Goal: Task Accomplishment & Management: Manage account settings

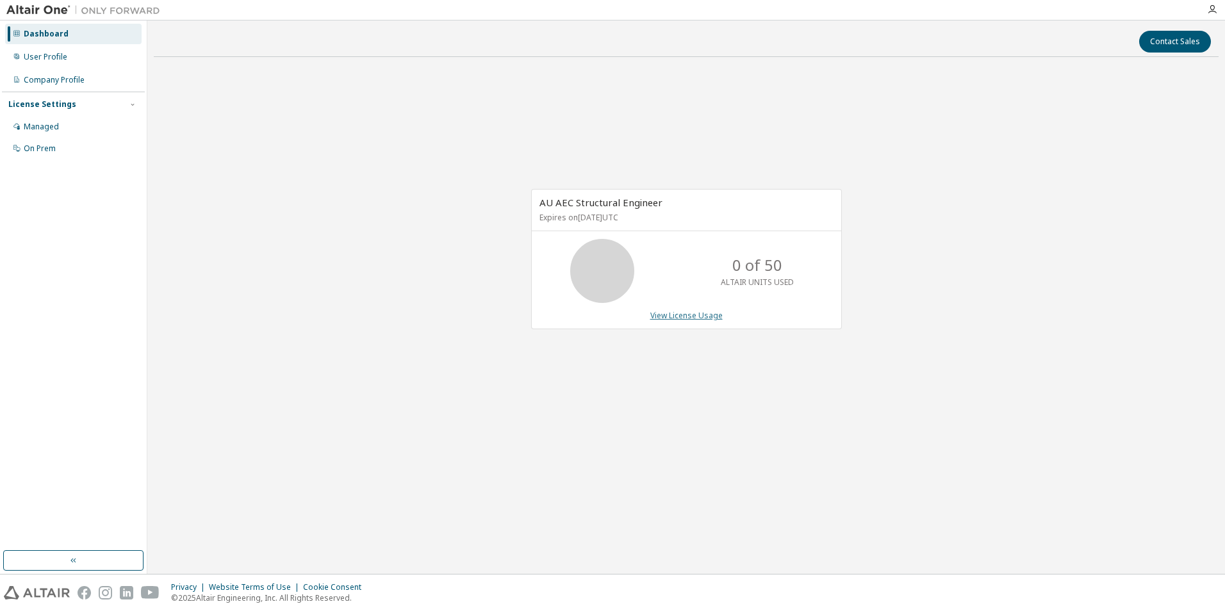
click at [687, 316] on link "View License Usage" at bounding box center [686, 315] width 72 height 11
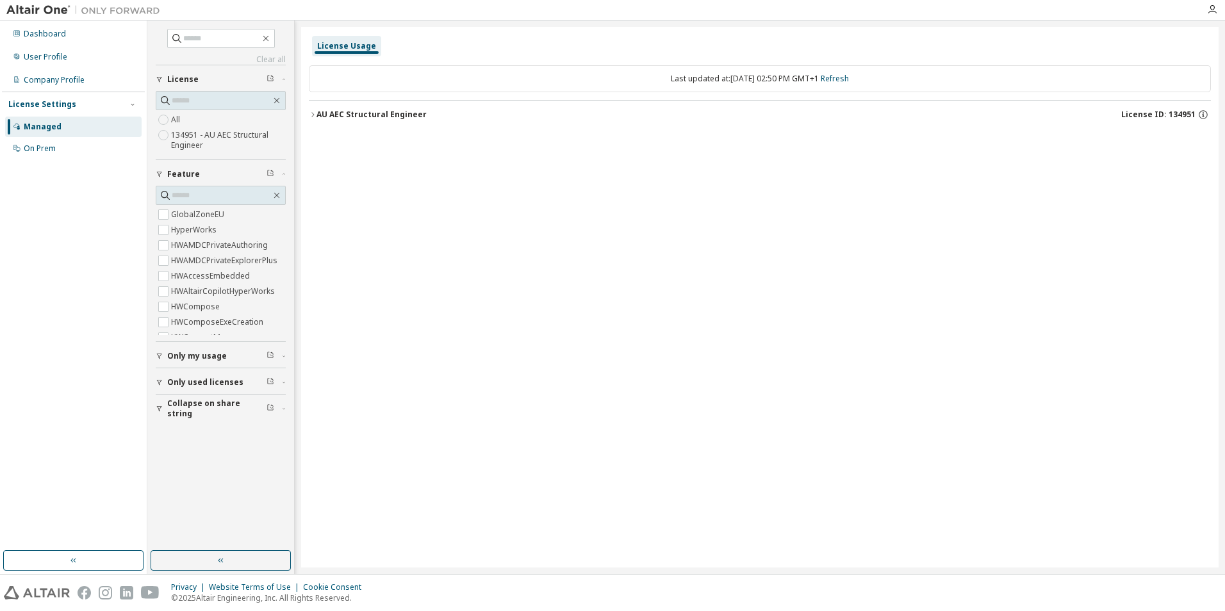
click at [233, 138] on label "134951 - AU AEC Structural Engineer" at bounding box center [228, 140] width 115 height 26
click at [159, 382] on icon "button" at bounding box center [160, 383] width 8 height 8
click at [163, 381] on icon "button" at bounding box center [160, 383] width 8 height 8
click at [350, 48] on div "License Usage" at bounding box center [346, 46] width 59 height 10
click at [316, 113] on icon "button" at bounding box center [313, 115] width 8 height 8
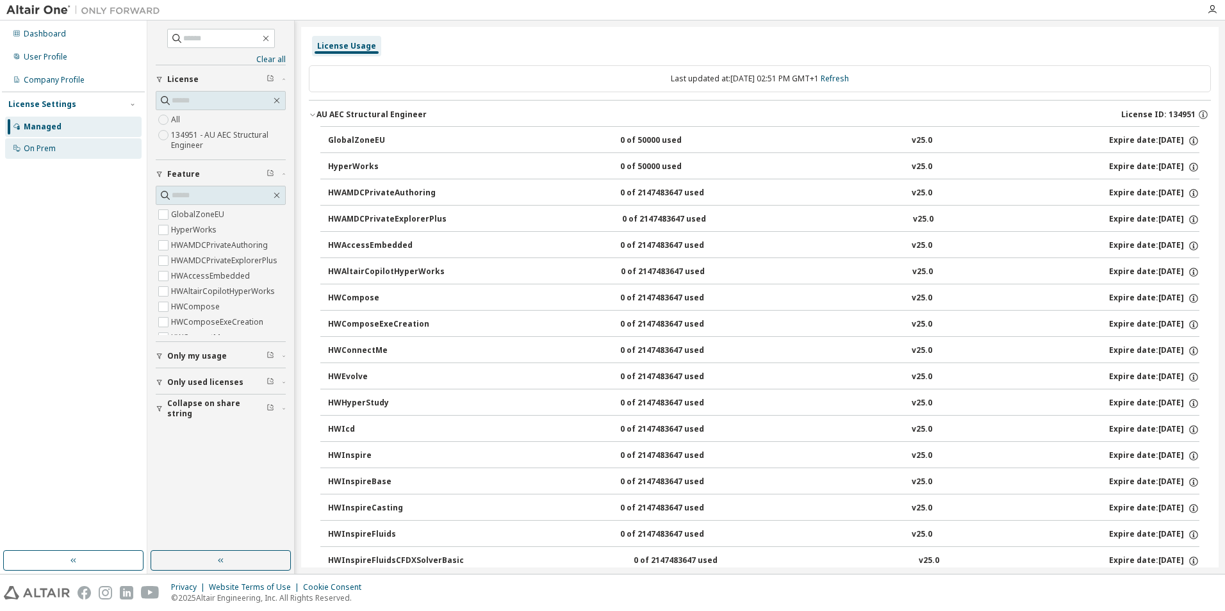
click at [49, 151] on div "On Prem" at bounding box center [40, 148] width 32 height 10
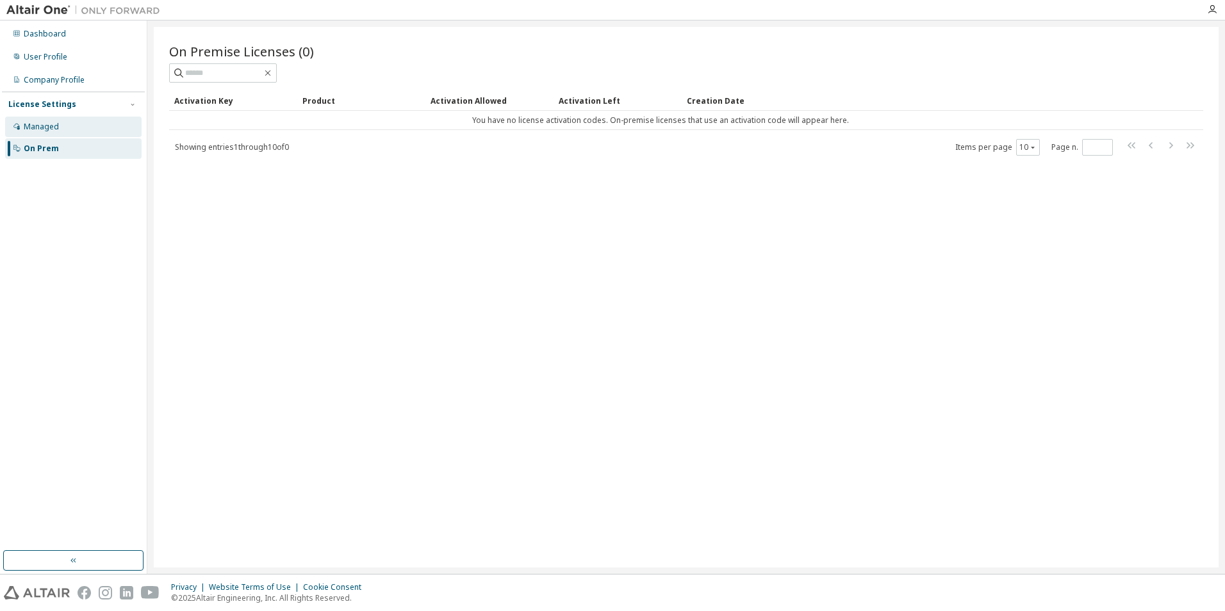
click at [43, 131] on div "Managed" at bounding box center [41, 127] width 35 height 10
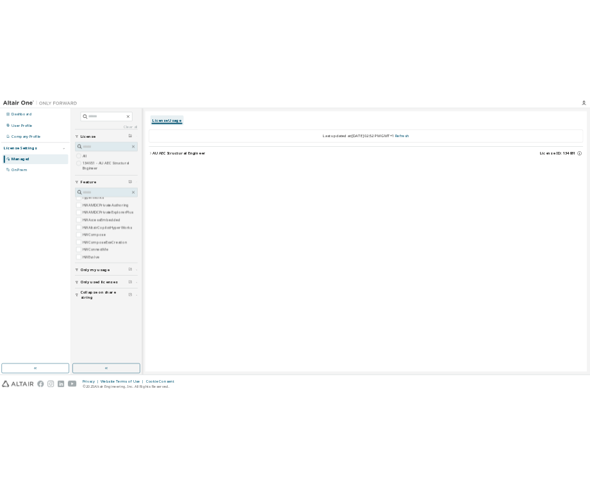
scroll to position [18, 0]
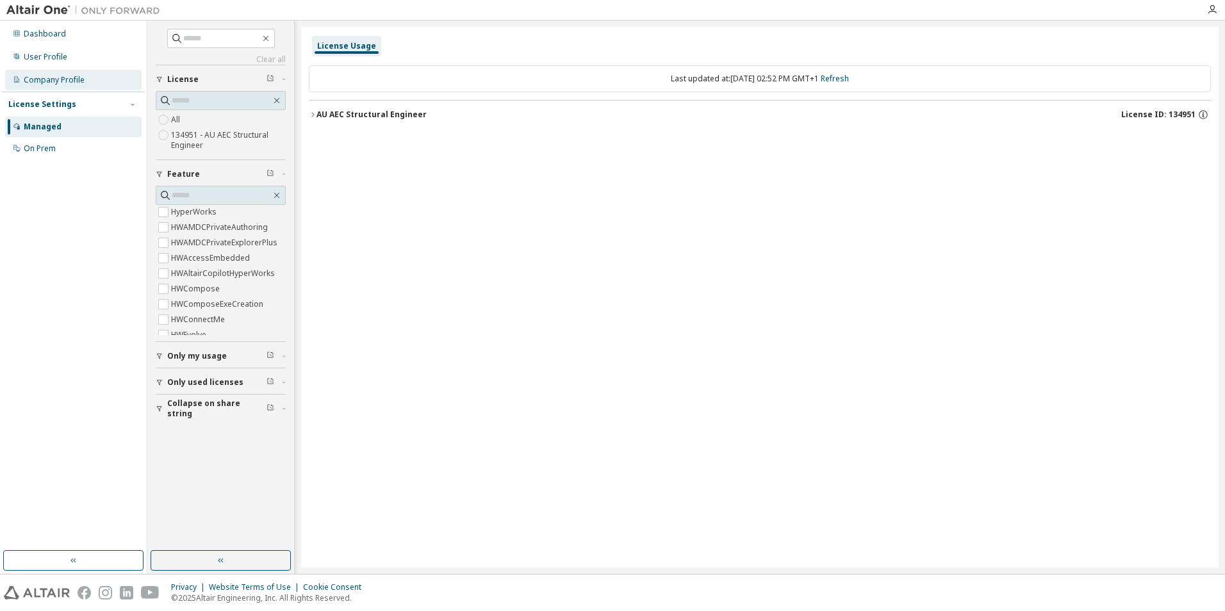
click at [57, 76] on div "Company Profile" at bounding box center [54, 80] width 61 height 10
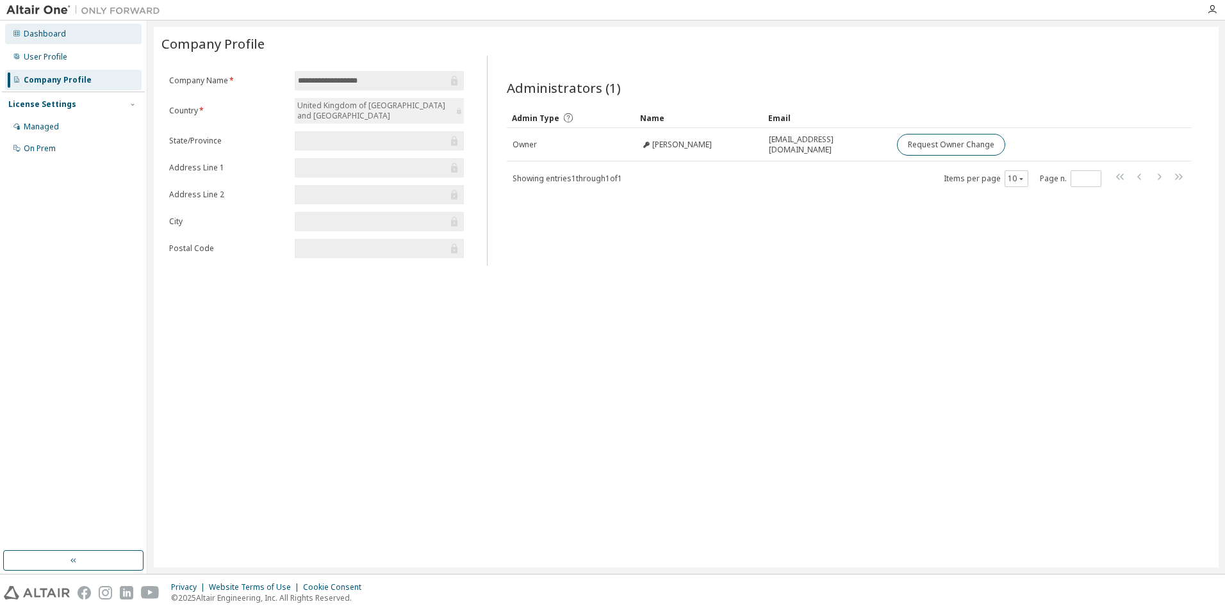
click at [30, 36] on div "Dashboard" at bounding box center [45, 34] width 42 height 10
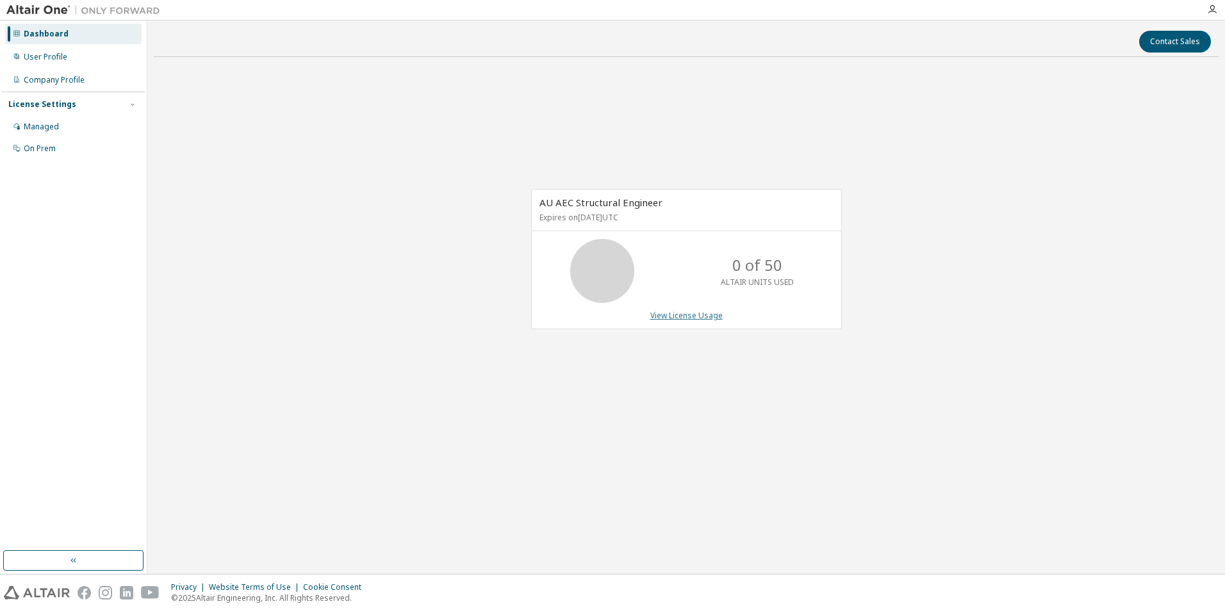
click at [671, 316] on link "View License Usage" at bounding box center [686, 315] width 72 height 11
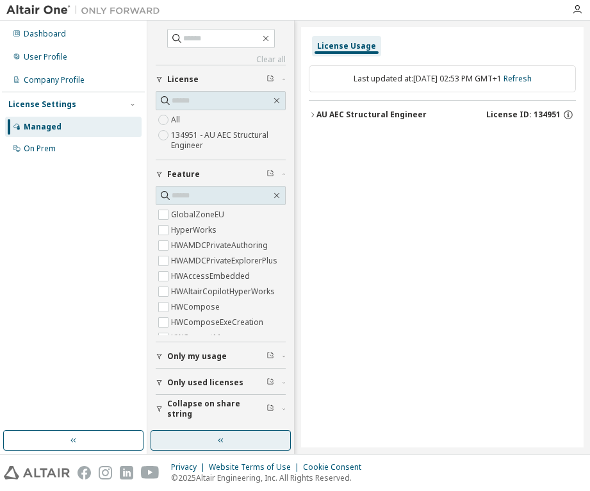
click at [204, 439] on button "button" at bounding box center [221, 440] width 140 height 20
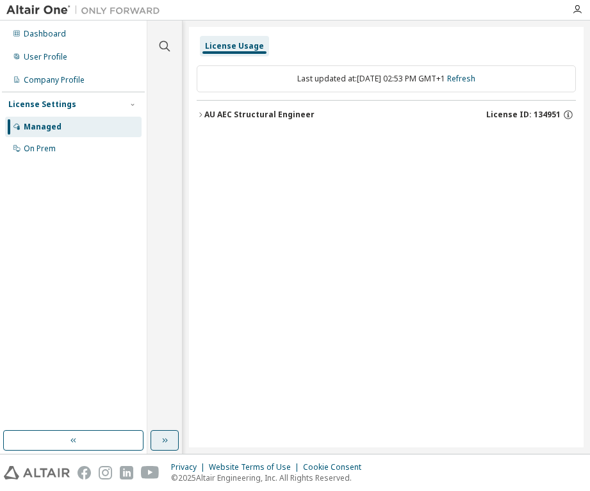
click at [163, 443] on icon "button" at bounding box center [164, 440] width 10 height 10
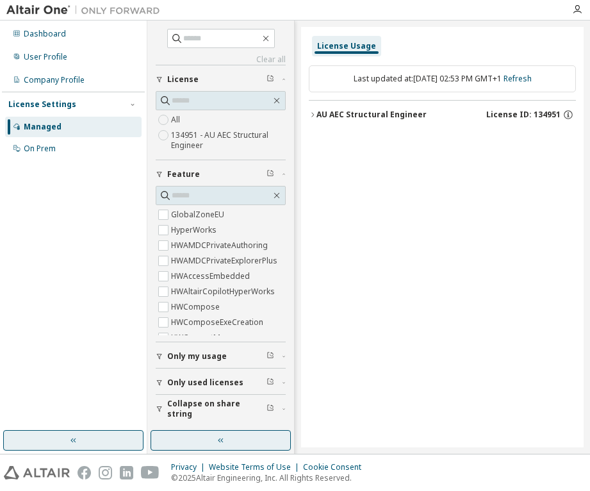
click at [108, 434] on button "button" at bounding box center [73, 440] width 140 height 20
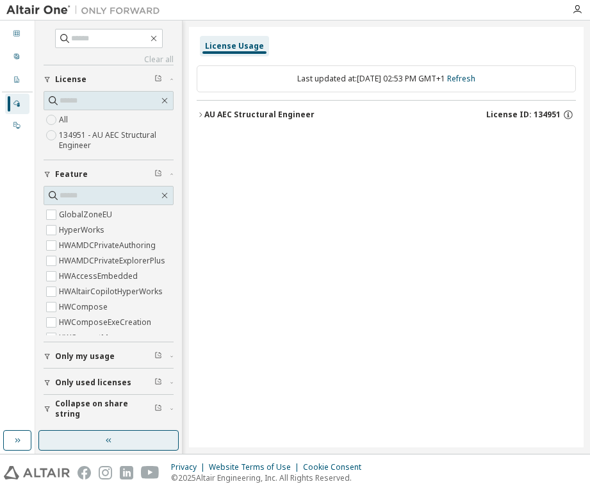
click at [107, 437] on icon "button" at bounding box center [109, 440] width 10 height 10
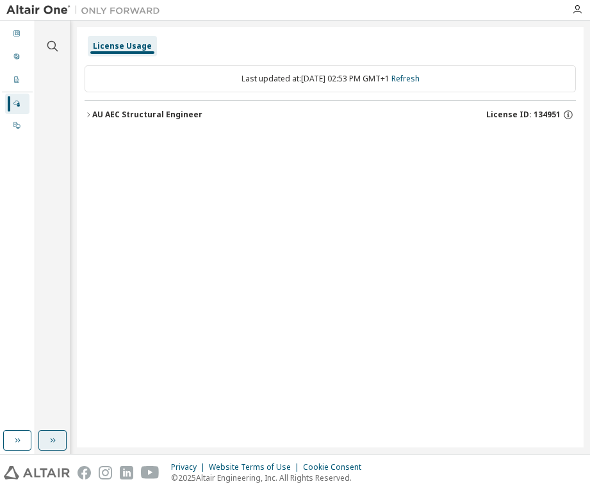
click at [58, 439] on button "button" at bounding box center [52, 440] width 28 height 20
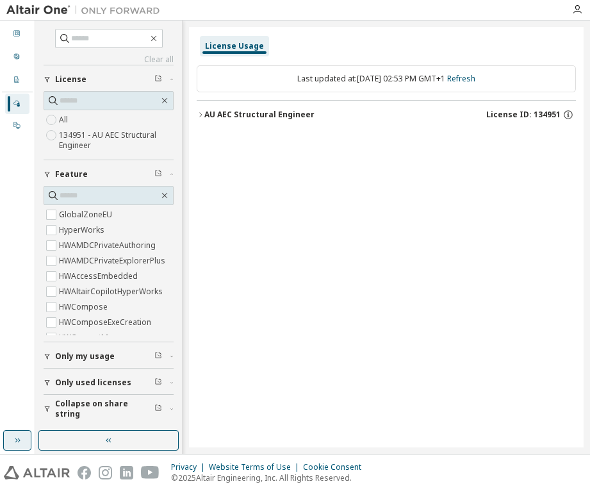
click at [22, 441] on icon "button" at bounding box center [17, 440] width 10 height 10
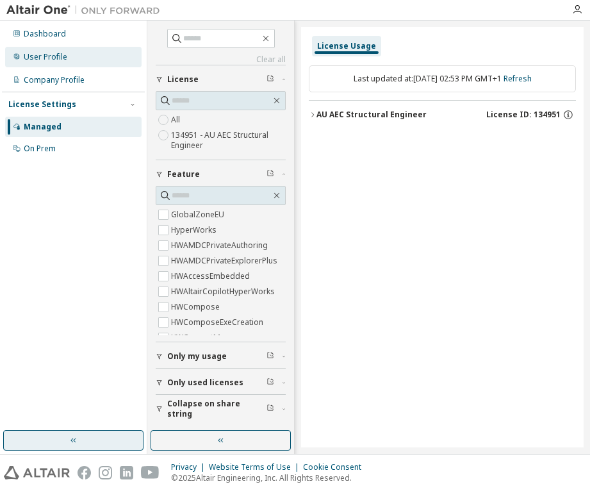
click at [31, 54] on div "User Profile" at bounding box center [46, 57] width 44 height 10
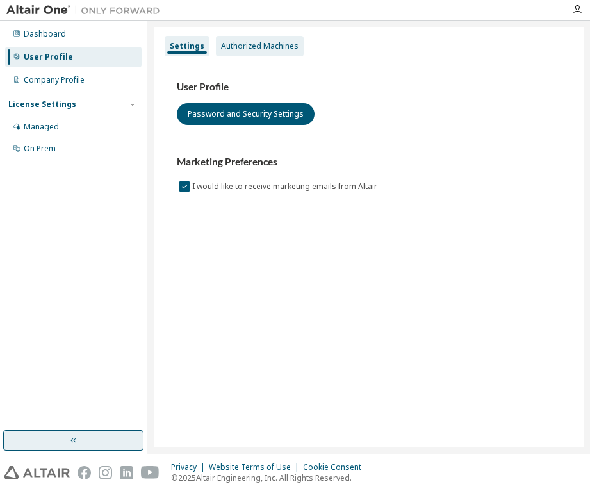
click at [266, 51] on div "Authorized Machines" at bounding box center [260, 46] width 78 height 10
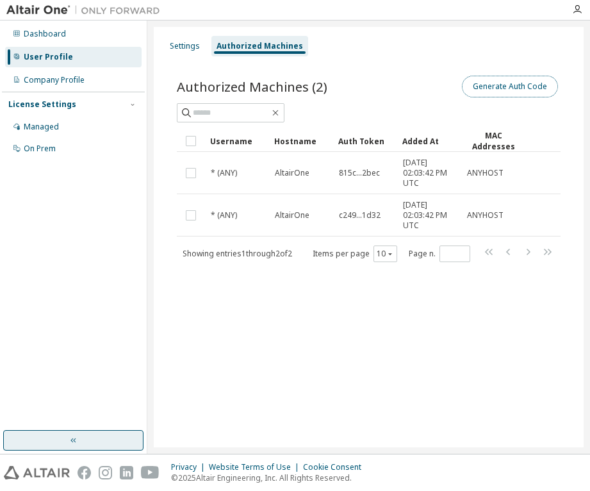
click at [542, 89] on button "Generate Auth Code" at bounding box center [510, 87] width 96 height 22
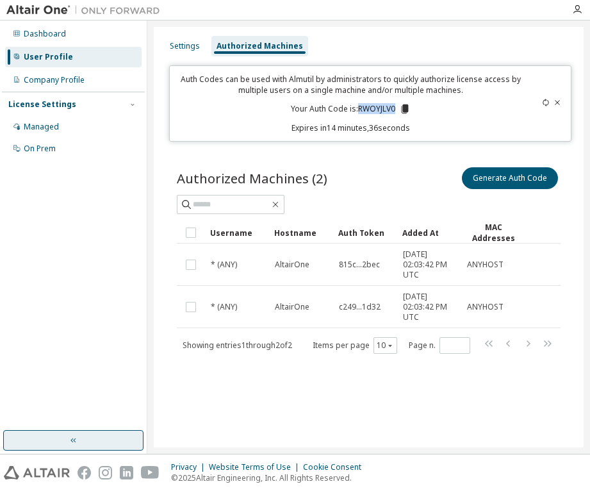
drag, startPoint x: 395, startPoint y: 110, endPoint x: 360, endPoint y: 111, distance: 35.3
click at [360, 111] on p "Your Auth Code is: RWOYJLV0" at bounding box center [351, 109] width 120 height 12
drag, startPoint x: 360, startPoint y: 111, endPoint x: 373, endPoint y: 109, distance: 13.1
copy p "RWOYJLV0"
click at [396, 124] on p "Expires in 12 minutes, 15 seconds" at bounding box center [350, 127] width 347 height 11
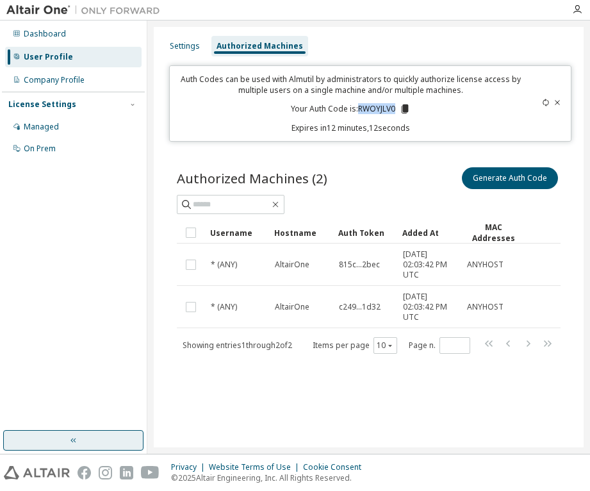
drag, startPoint x: 394, startPoint y: 111, endPoint x: 358, endPoint y: 110, distance: 35.9
click at [358, 110] on p "Your Auth Code is: RWOYJLV0" at bounding box center [351, 109] width 120 height 12
copy p "RWOYJLV0"
click at [406, 107] on icon at bounding box center [405, 108] width 7 height 9
click at [427, 161] on div "Authorized Machines (2) Generate Auth Code Clear Load Save Save As Field Operat…" at bounding box center [368, 268] width 414 height 238
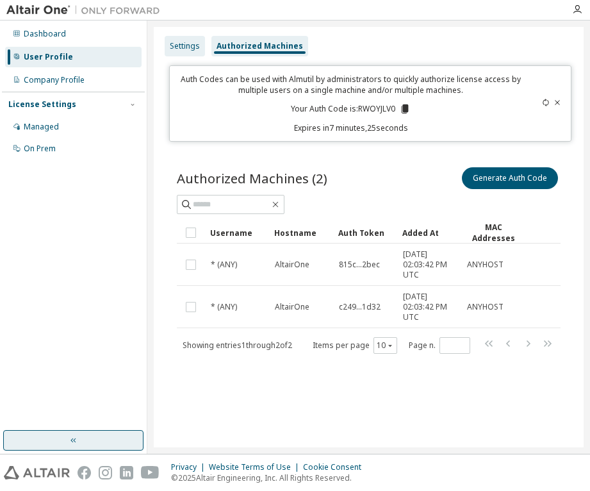
click at [172, 42] on div "Settings" at bounding box center [185, 46] width 30 height 10
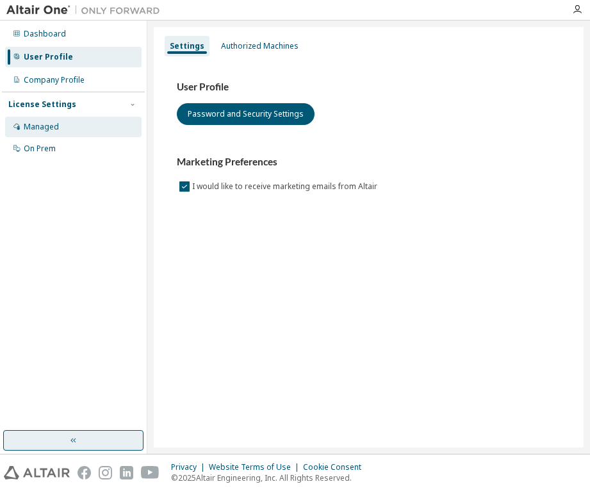
click at [44, 127] on div "Managed" at bounding box center [41, 127] width 35 height 10
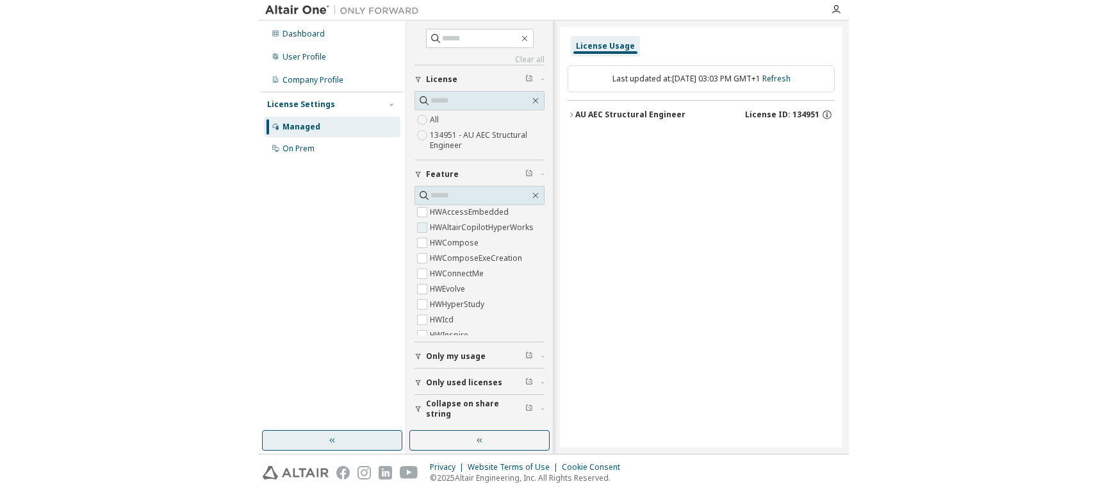
scroll to position [128, 0]
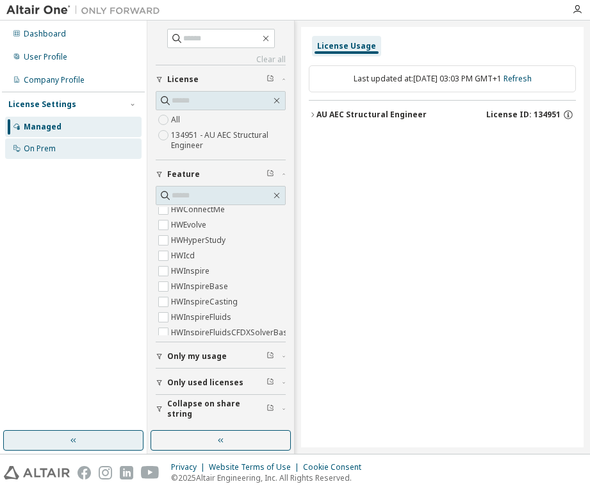
click at [44, 153] on div "On Prem" at bounding box center [40, 148] width 32 height 10
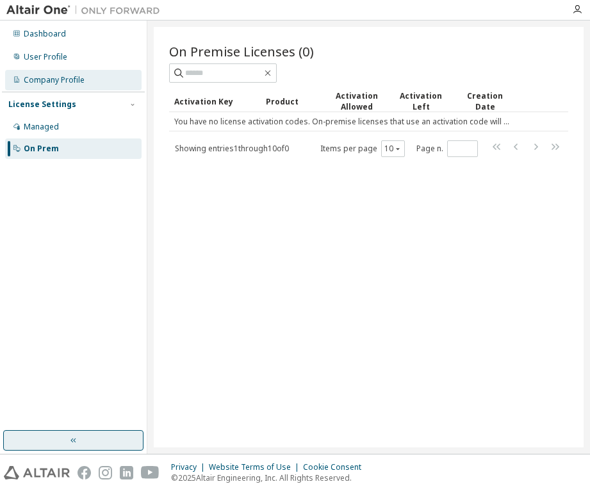
drag, startPoint x: 20, startPoint y: 79, endPoint x: 38, endPoint y: 83, distance: 18.2
click at [22, 79] on div "Company Profile" at bounding box center [73, 80] width 136 height 20
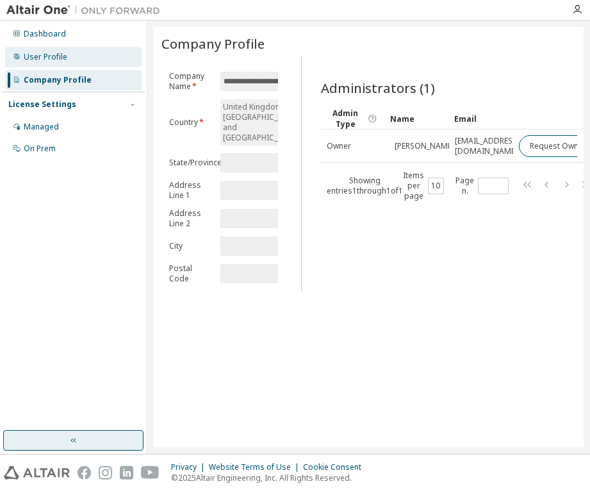
click at [51, 58] on div "User Profile" at bounding box center [46, 57] width 44 height 10
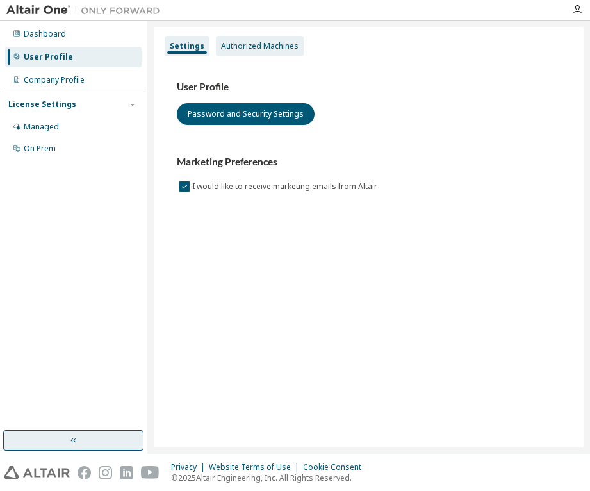
click at [267, 42] on div "Authorized Machines" at bounding box center [260, 46] width 78 height 10
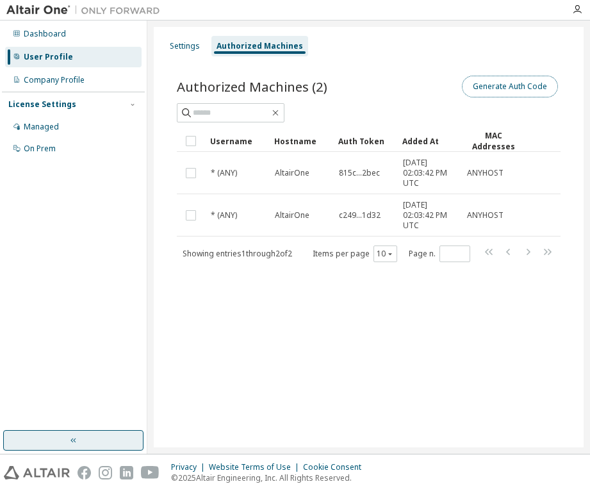
click at [514, 85] on button "Generate Auth Code" at bounding box center [510, 87] width 96 height 22
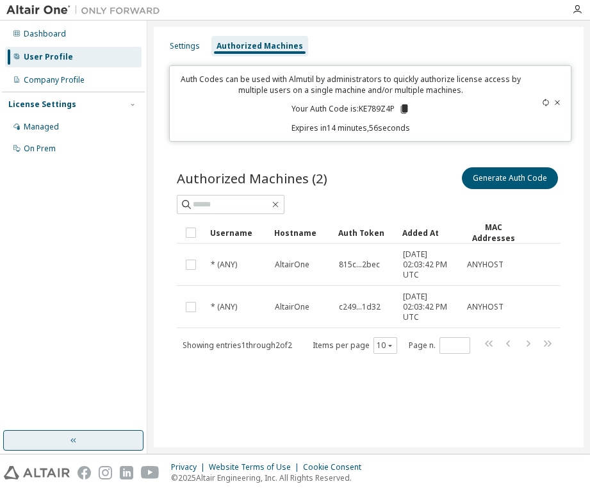
click at [360, 110] on p "Your Auth Code is: KE789Z4P" at bounding box center [350, 109] width 118 height 12
click at [49, 82] on div "Company Profile" at bounding box center [54, 80] width 61 height 10
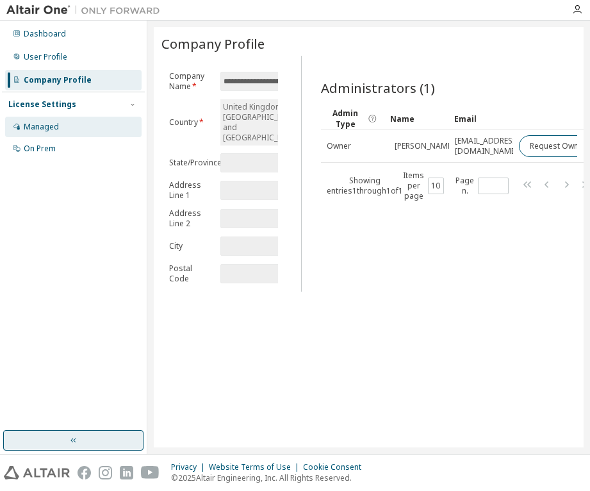
click at [43, 129] on div "Managed" at bounding box center [41, 127] width 35 height 10
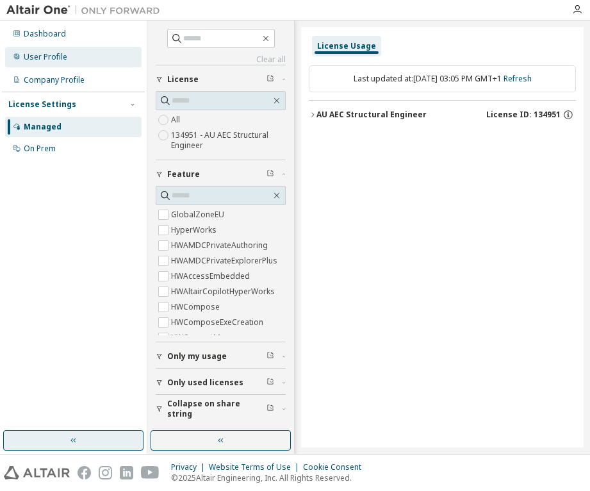
click at [22, 60] on div "User Profile" at bounding box center [73, 57] width 136 height 20
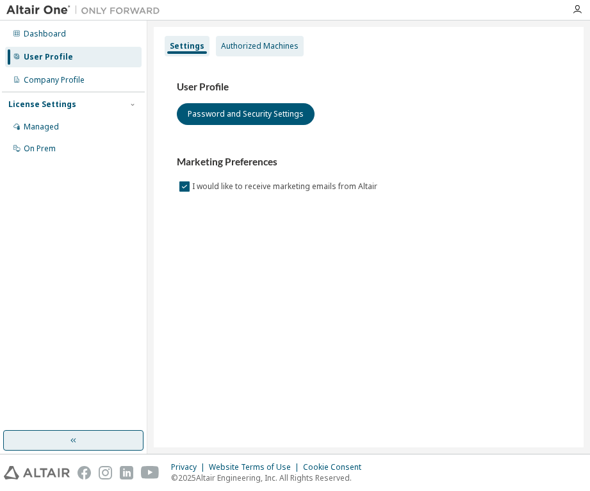
click at [258, 47] on div "Authorized Machines" at bounding box center [260, 46] width 78 height 10
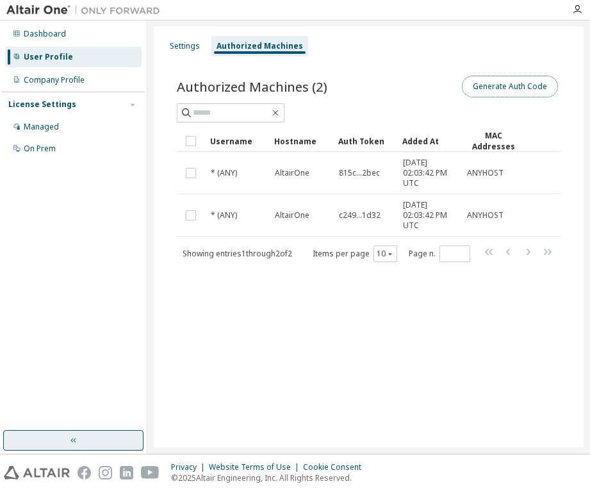
click at [510, 92] on button "Generate Auth Code" at bounding box center [510, 87] width 96 height 22
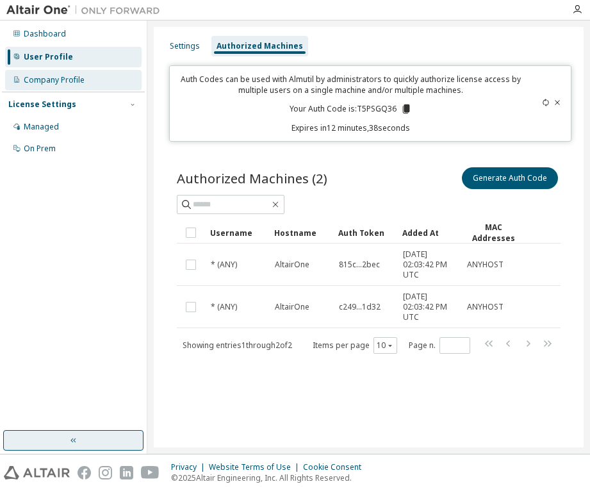
click at [62, 88] on div "Company Profile" at bounding box center [73, 80] width 136 height 20
